Goal: Information Seeking & Learning: Learn about a topic

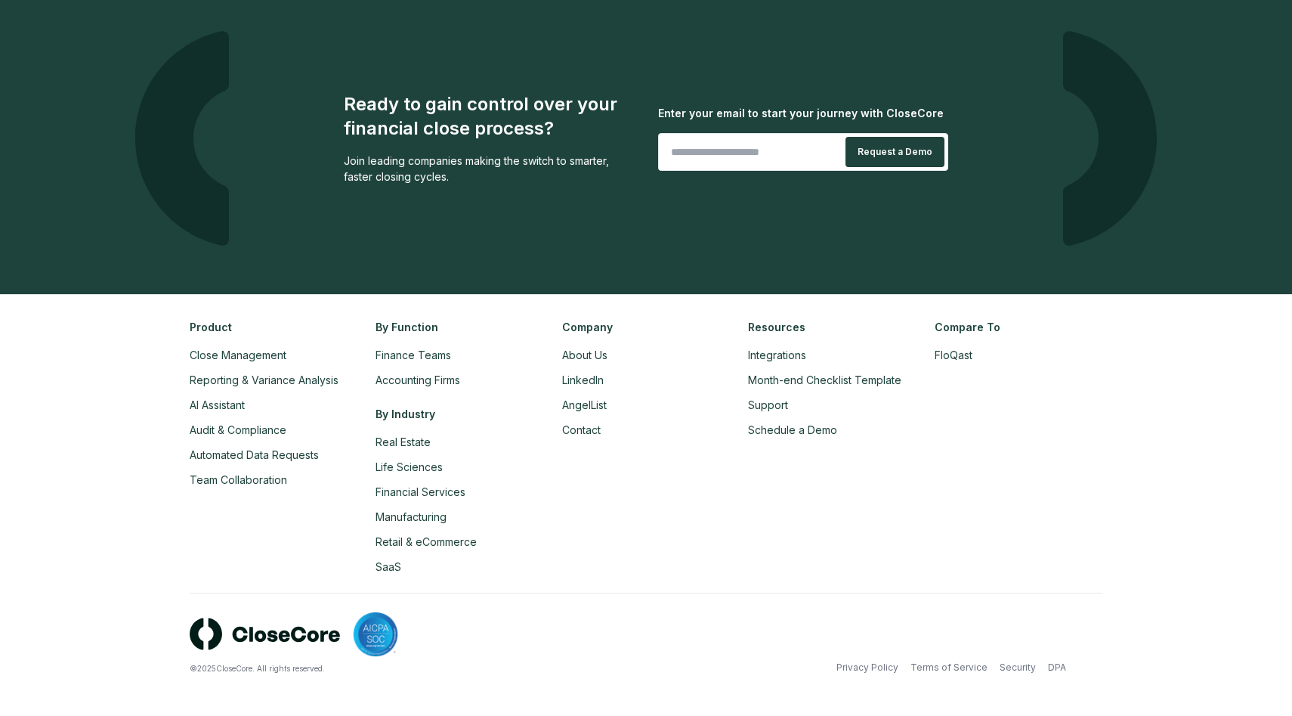
scroll to position [3298, 0]
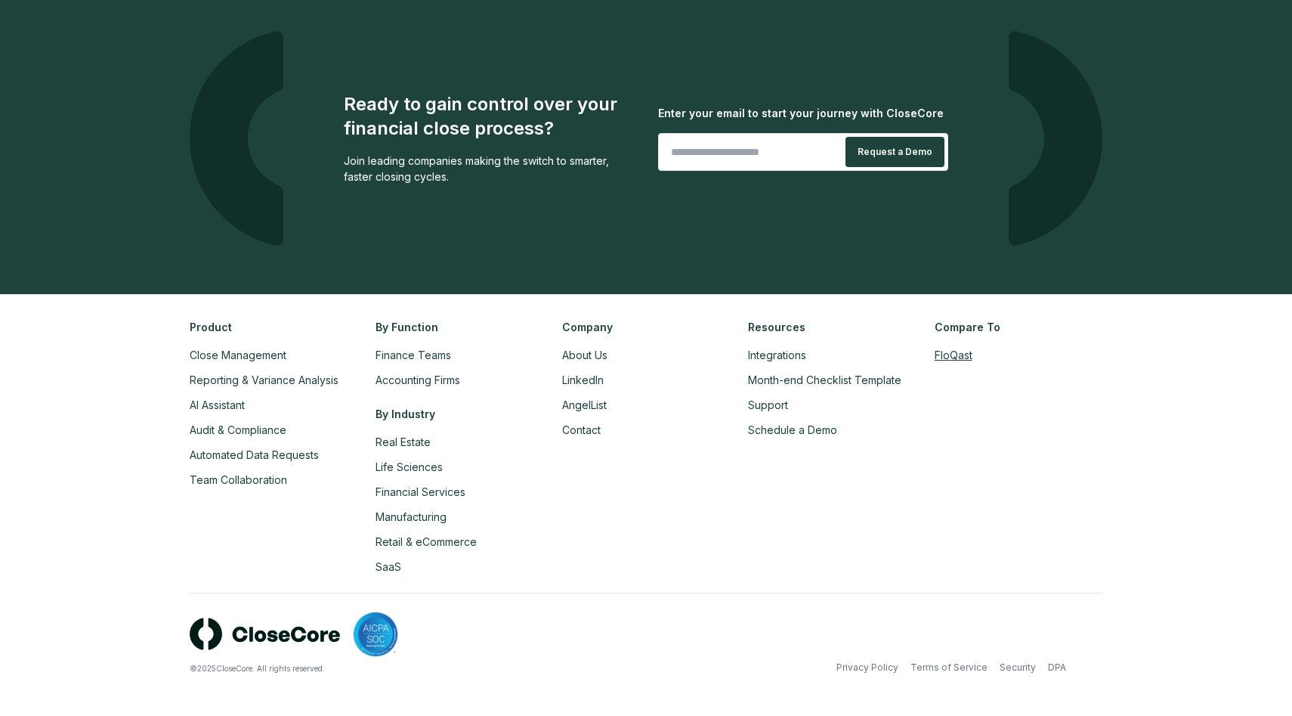
click at [970, 357] on link "FloQast" at bounding box center [954, 354] width 38 height 13
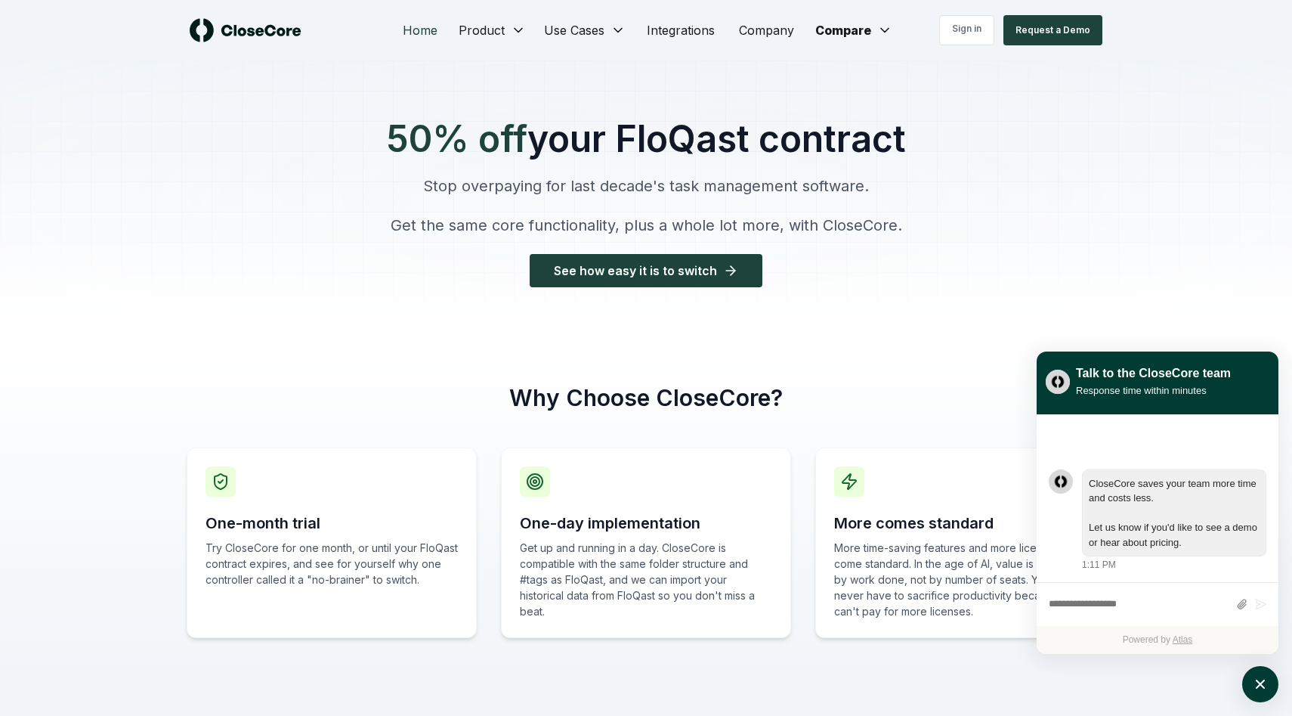
click at [425, 31] on link "Home" at bounding box center [420, 30] width 59 height 30
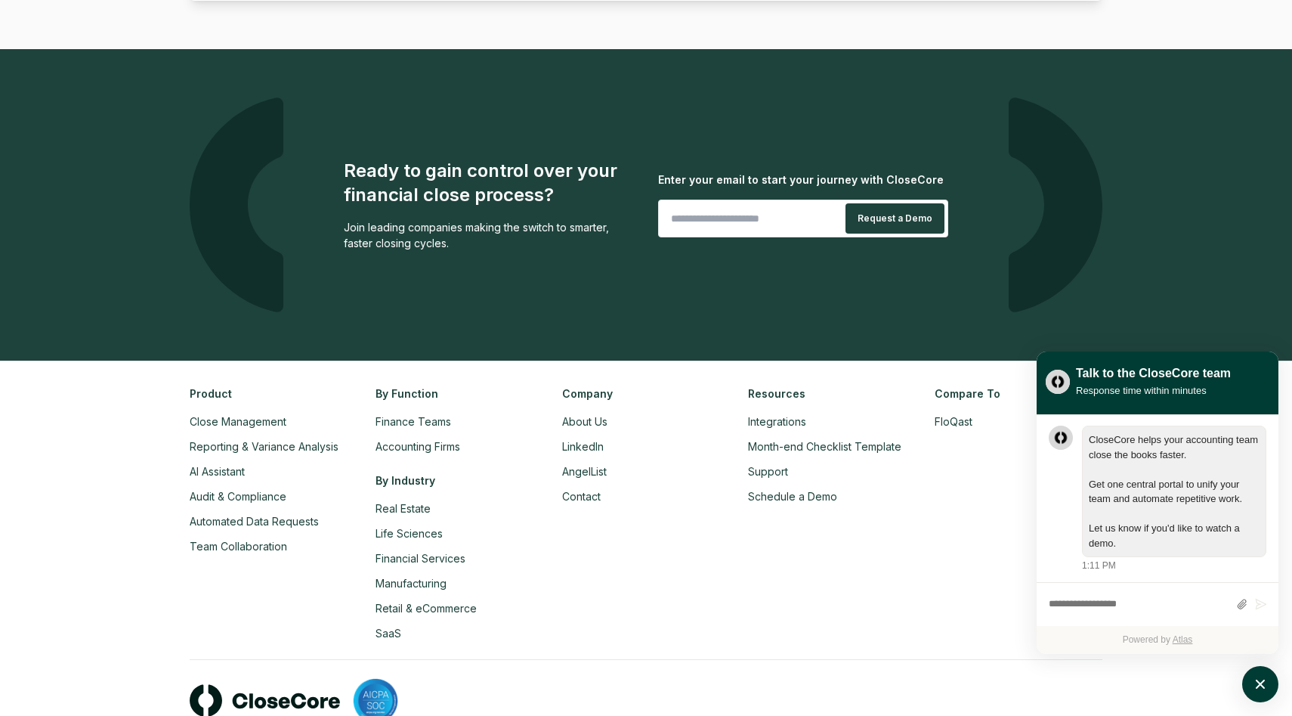
scroll to position [3298, 0]
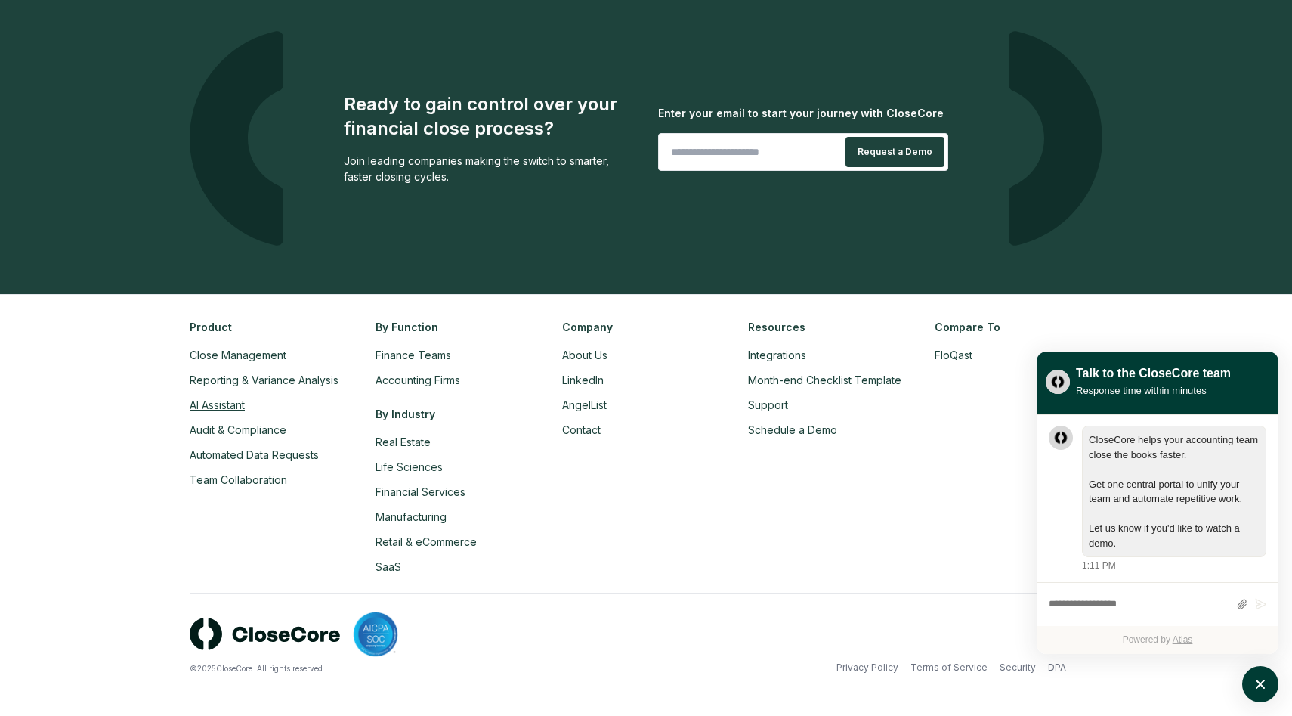
click at [218, 408] on link "AI Assistant" at bounding box center [217, 404] width 55 height 13
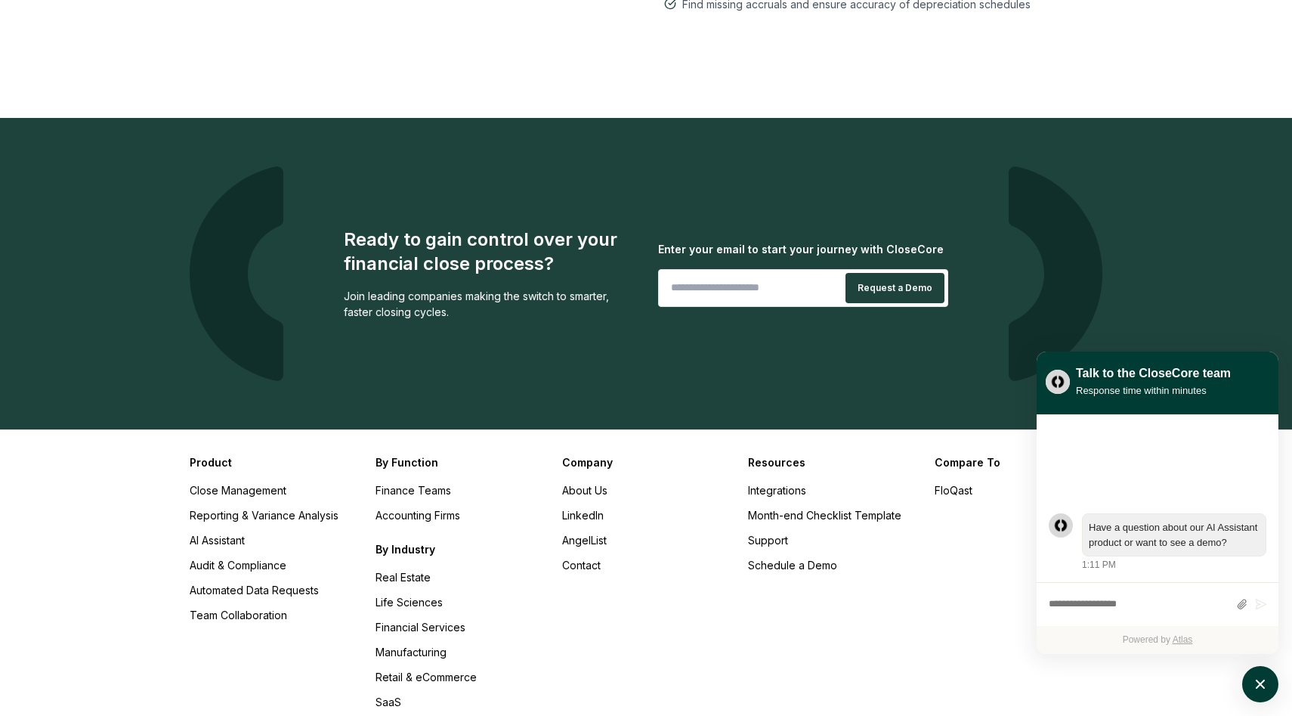
scroll to position [2173, 0]
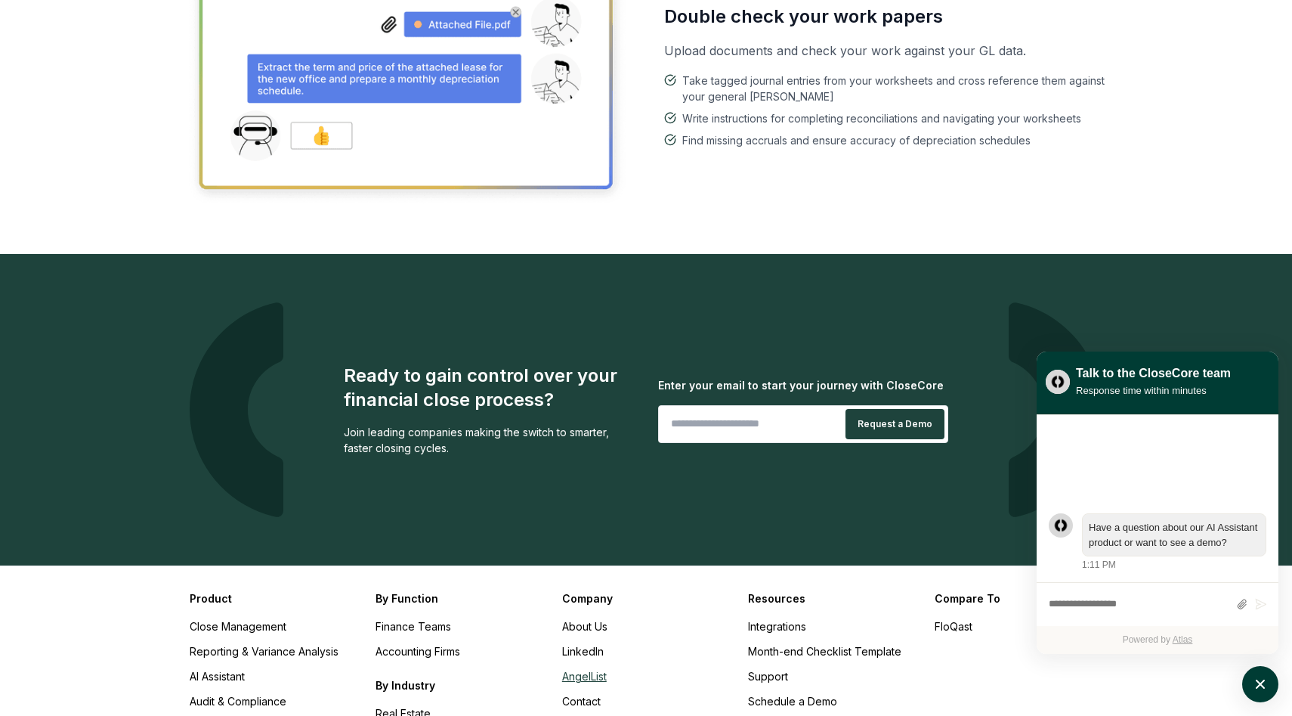
click at [599, 670] on link "AngelList" at bounding box center [584, 676] width 45 height 13
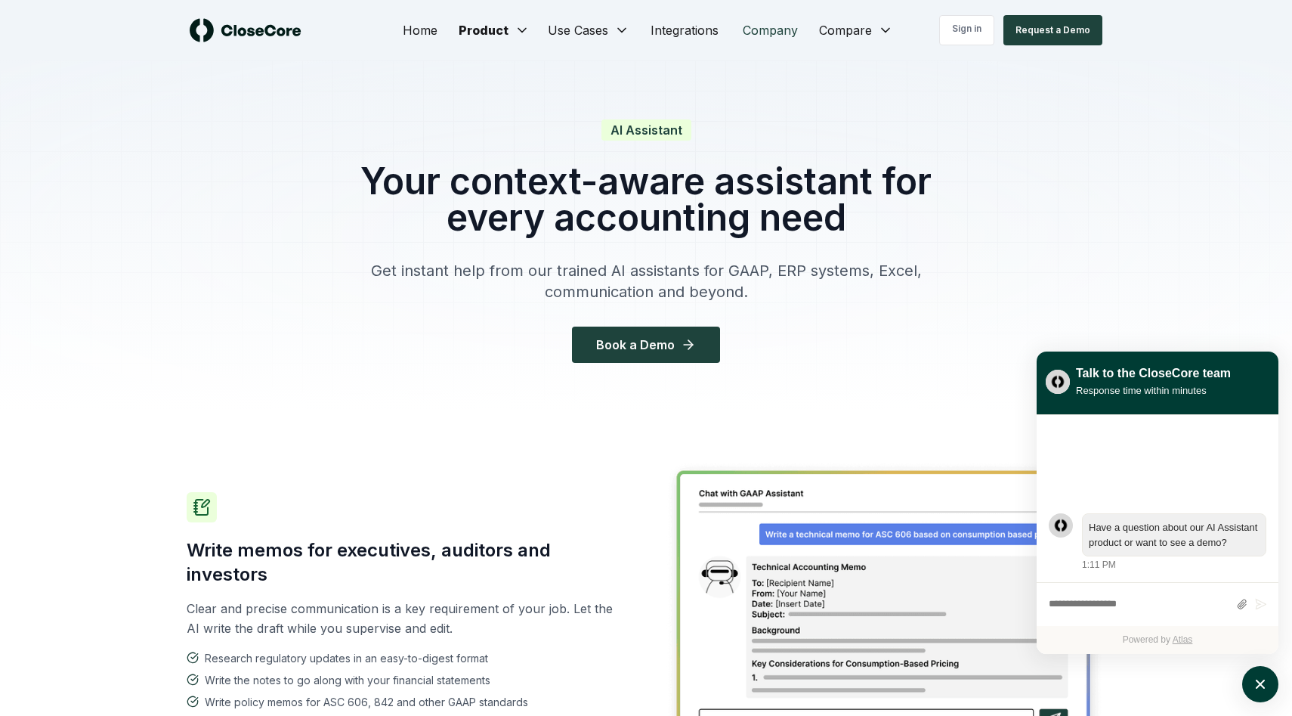
click at [781, 25] on link "Company" at bounding box center [770, 30] width 79 height 30
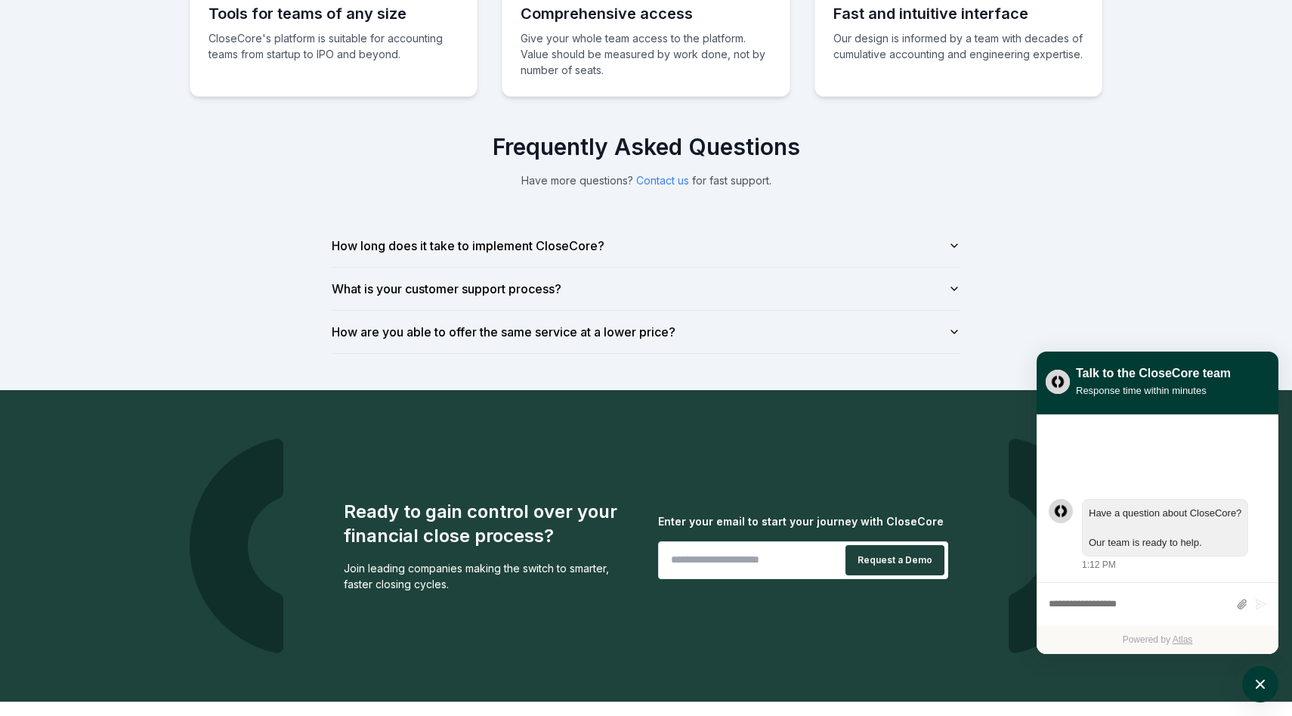
scroll to position [1044, 0]
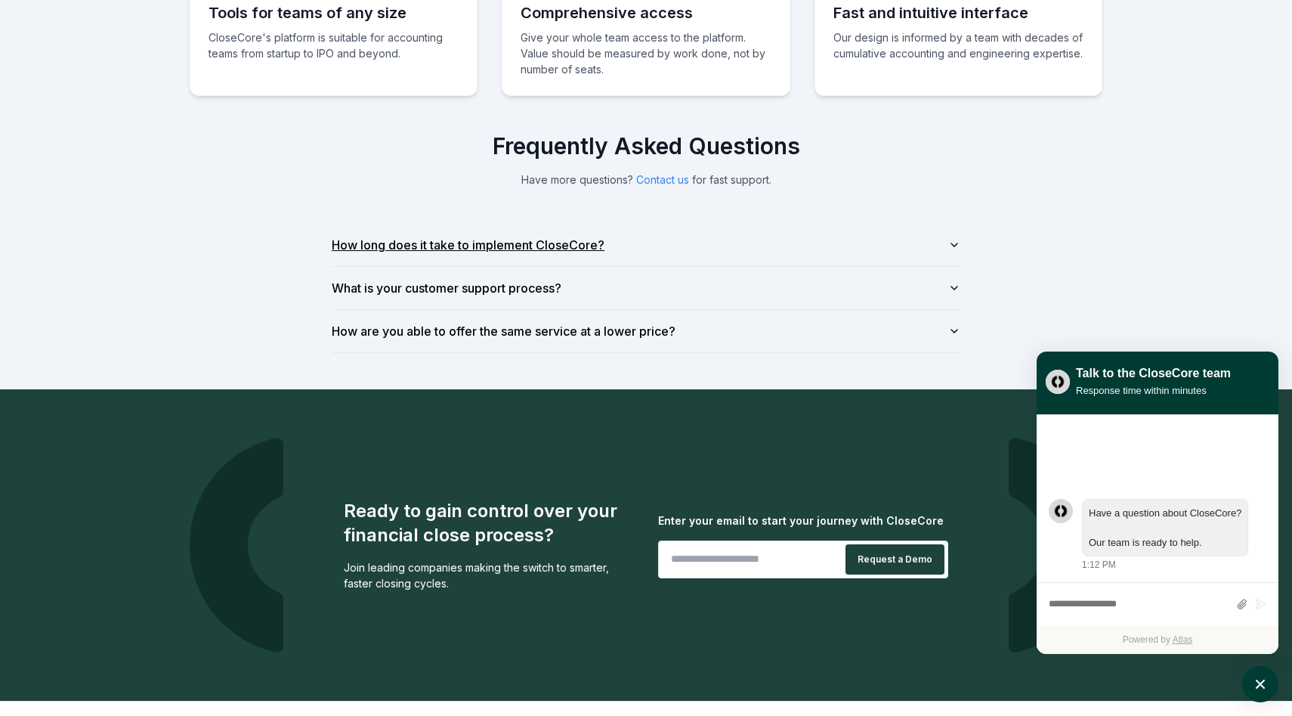
click at [949, 246] on icon "button" at bounding box center [955, 245] width 12 height 12
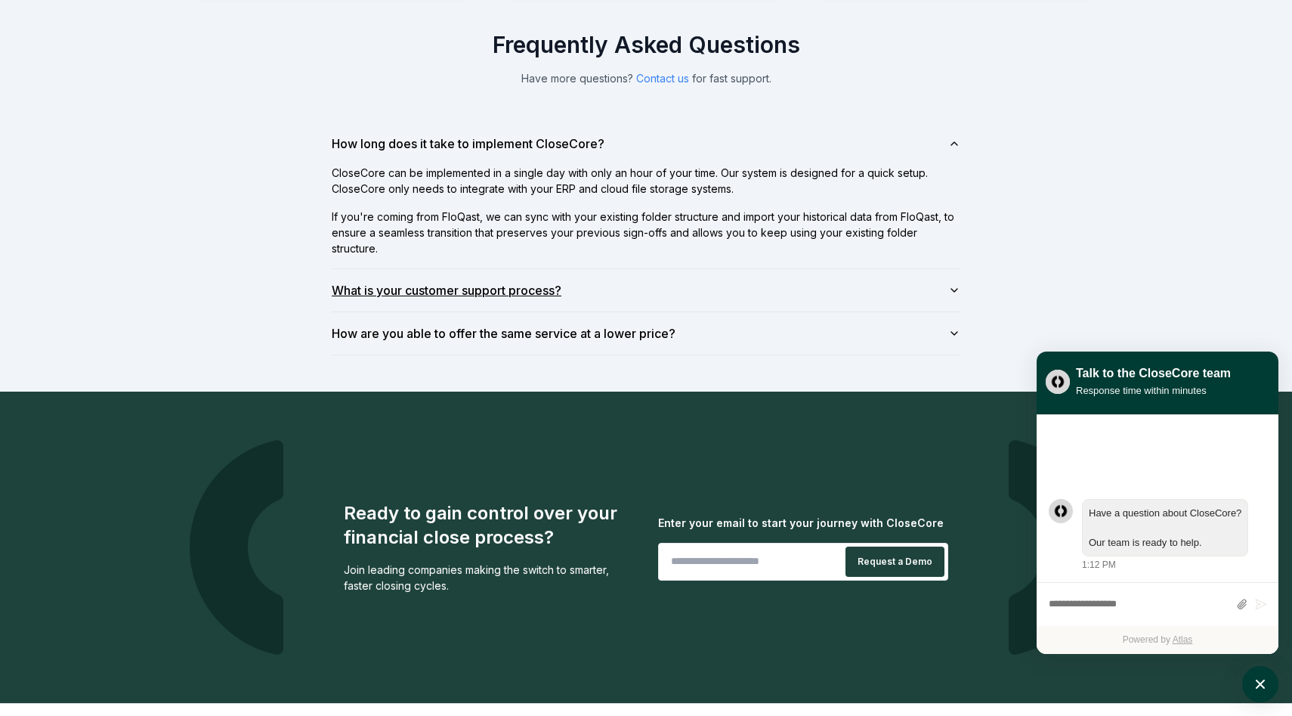
scroll to position [1147, 0]
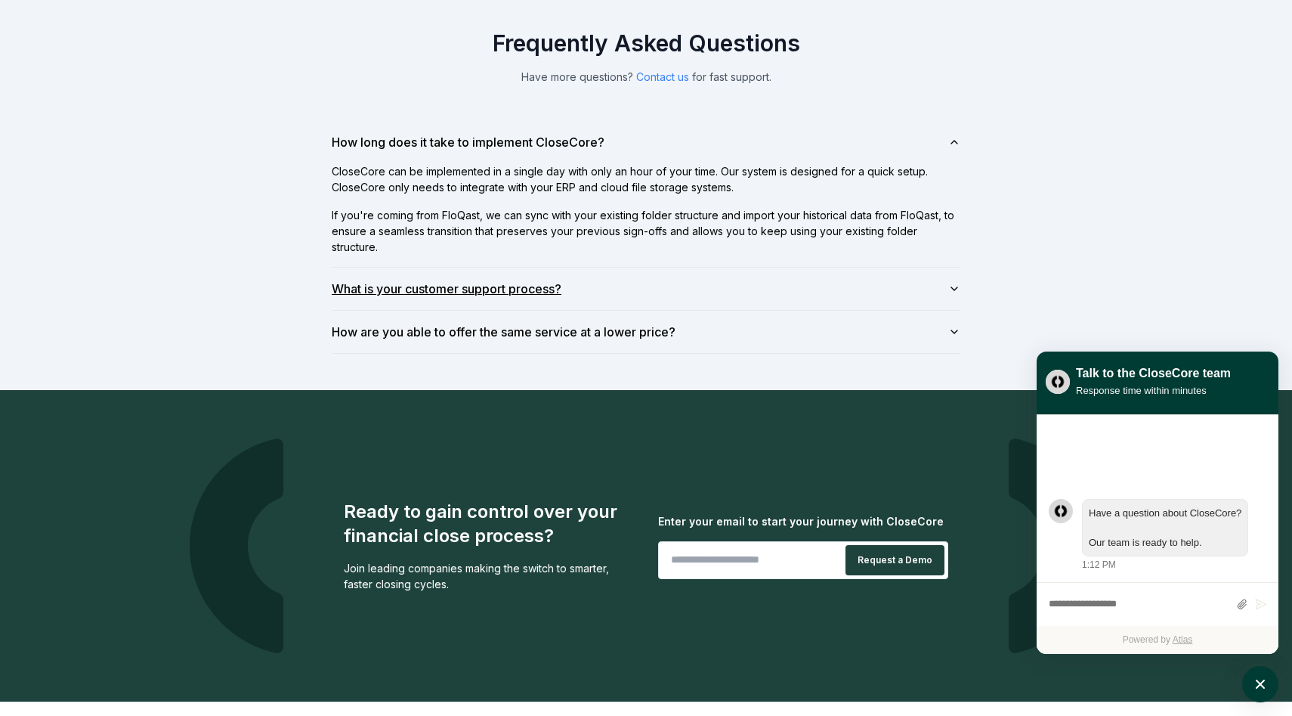
click at [937, 302] on button "What is your customer support process?" at bounding box center [646, 289] width 629 height 42
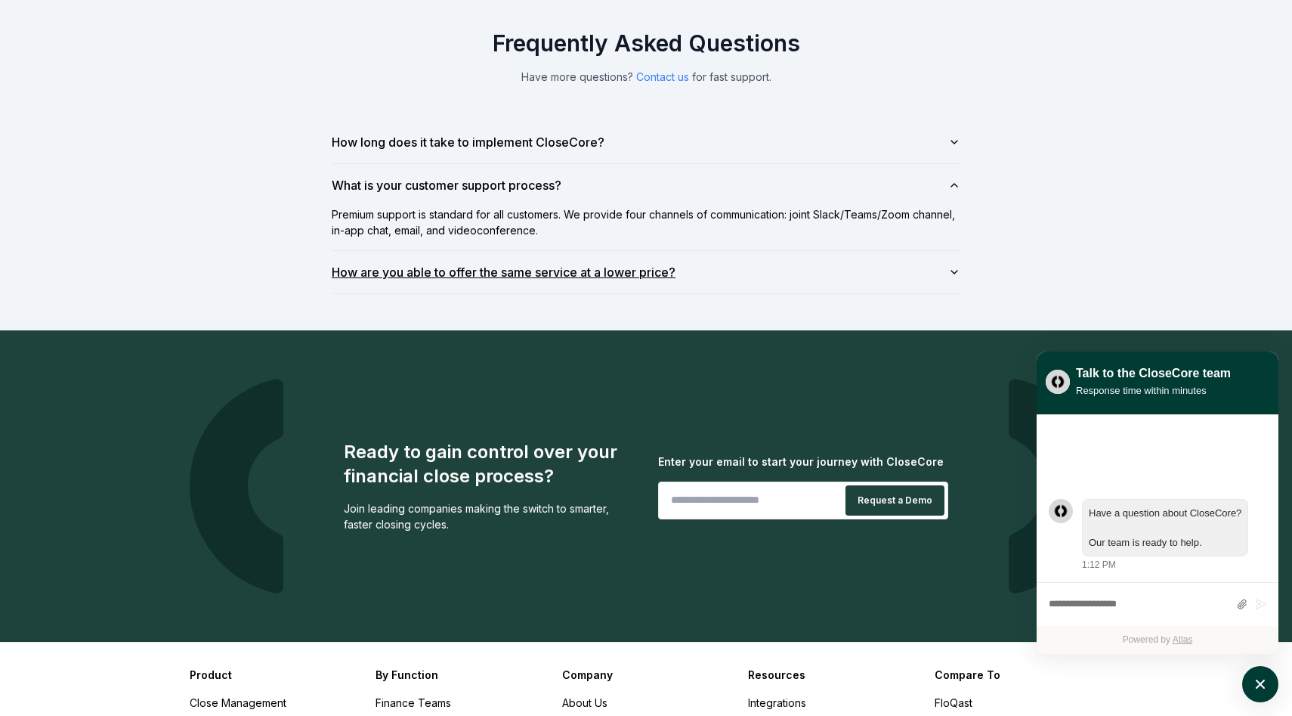
click at [929, 277] on button "How are you able to offer the same service at a lower price?" at bounding box center [646, 272] width 629 height 42
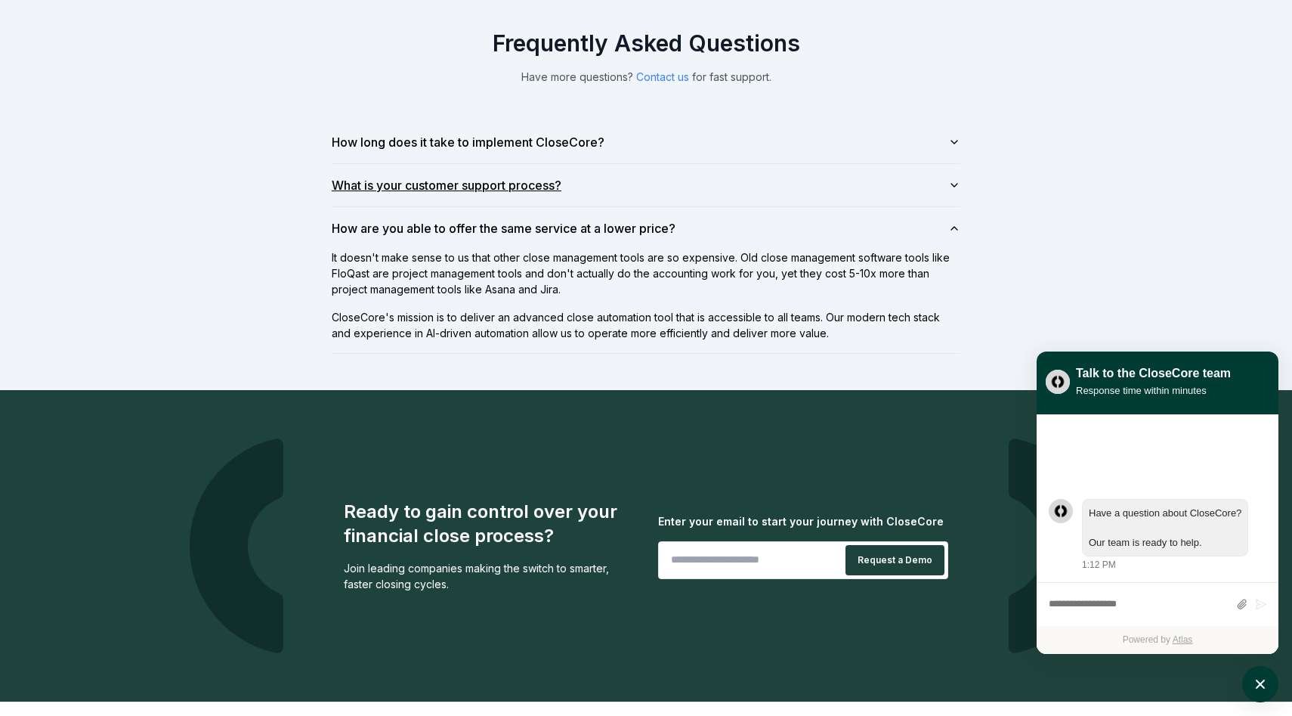
click at [911, 186] on button "What is your customer support process?" at bounding box center [646, 185] width 629 height 42
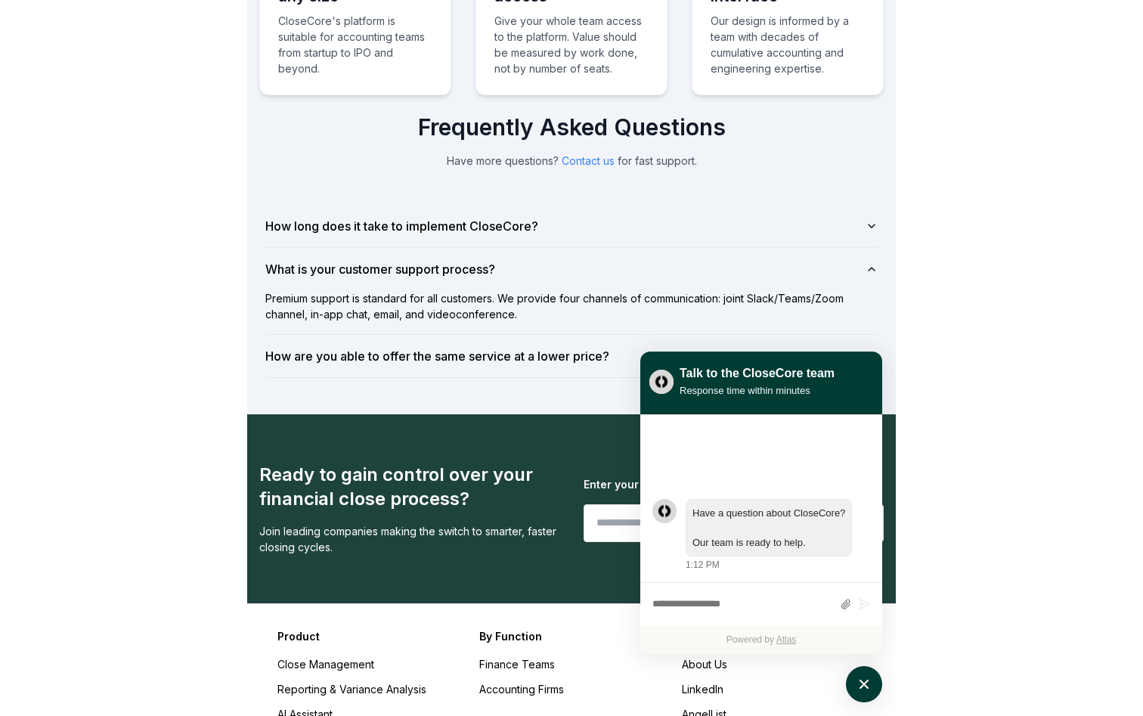
scroll to position [1233, 0]
